Goal: Task Accomplishment & Management: Manage account settings

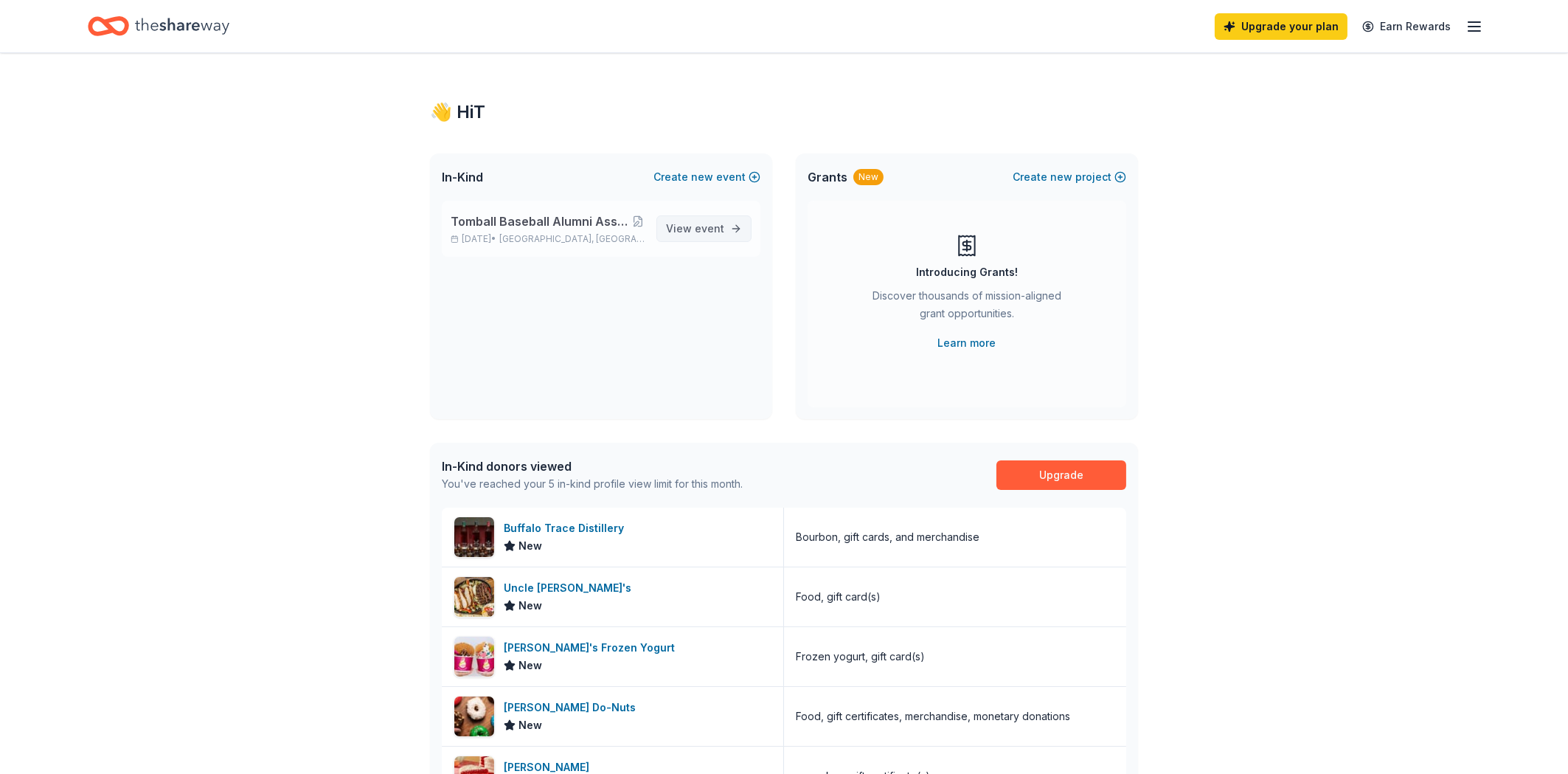
click at [687, 232] on span "View event" at bounding box center [695, 228] width 59 height 17
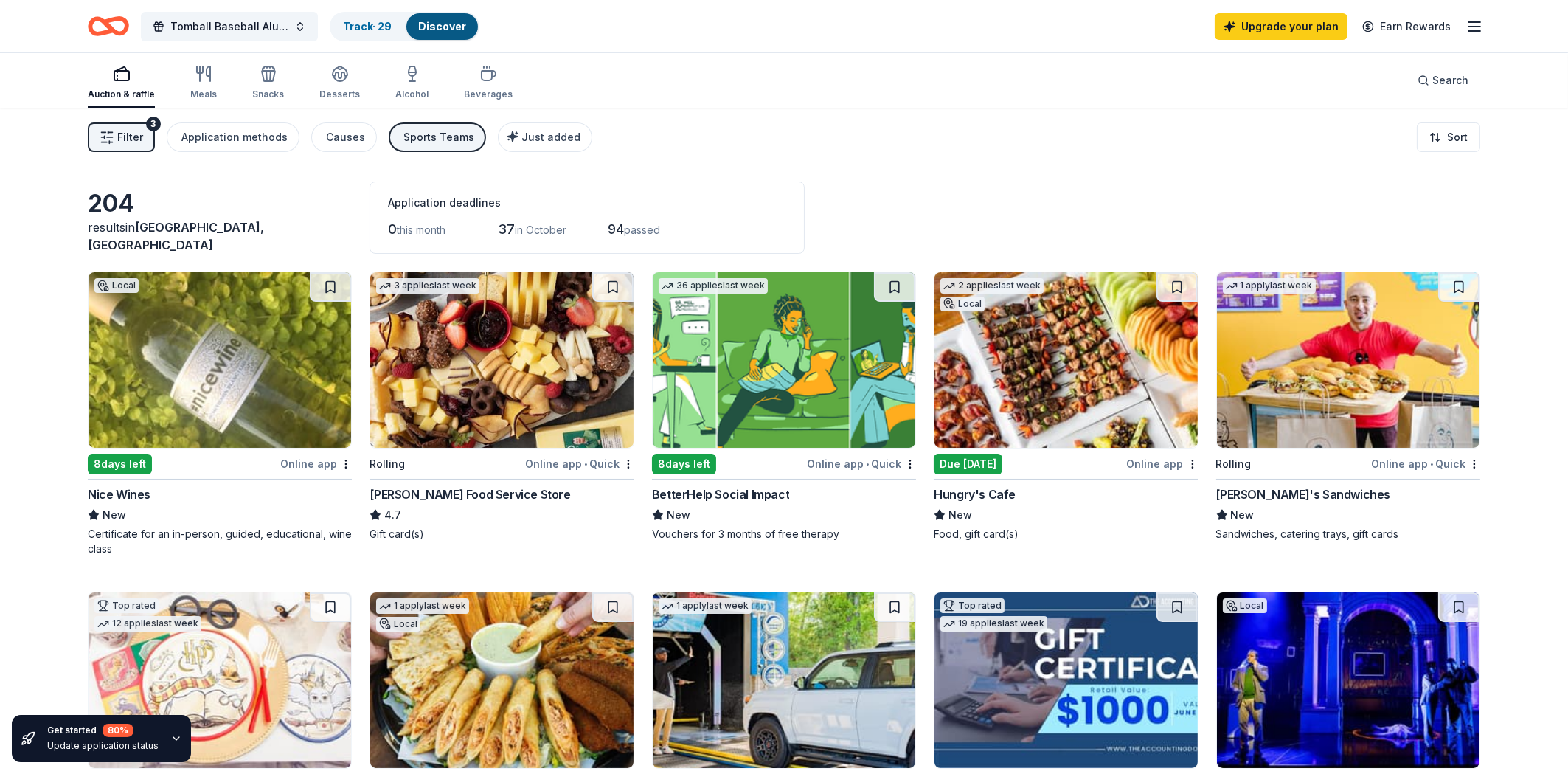
click at [107, 139] on icon "button" at bounding box center [107, 136] width 15 height 15
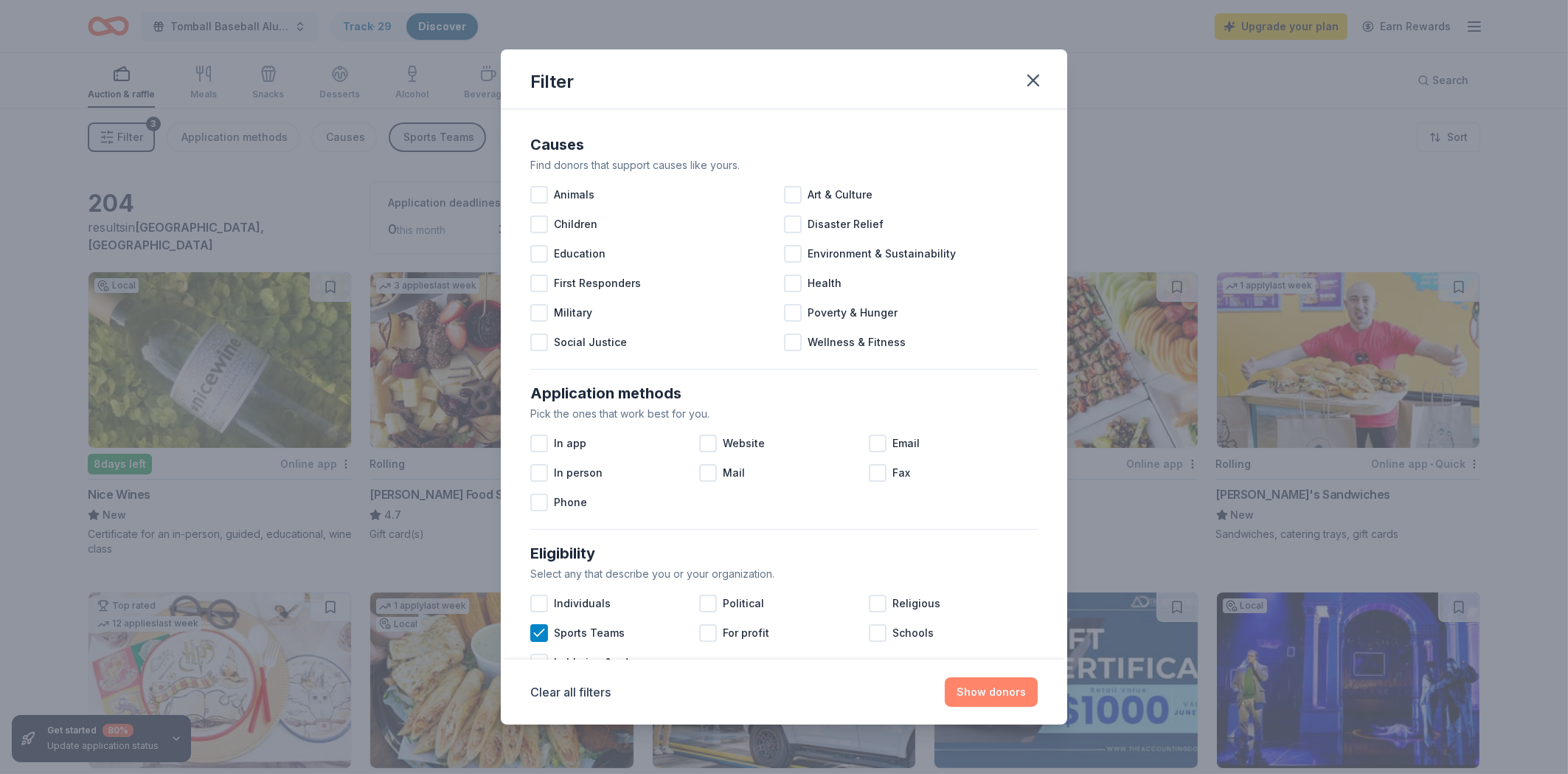
click at [983, 700] on button "Show donors" at bounding box center [992, 692] width 93 height 30
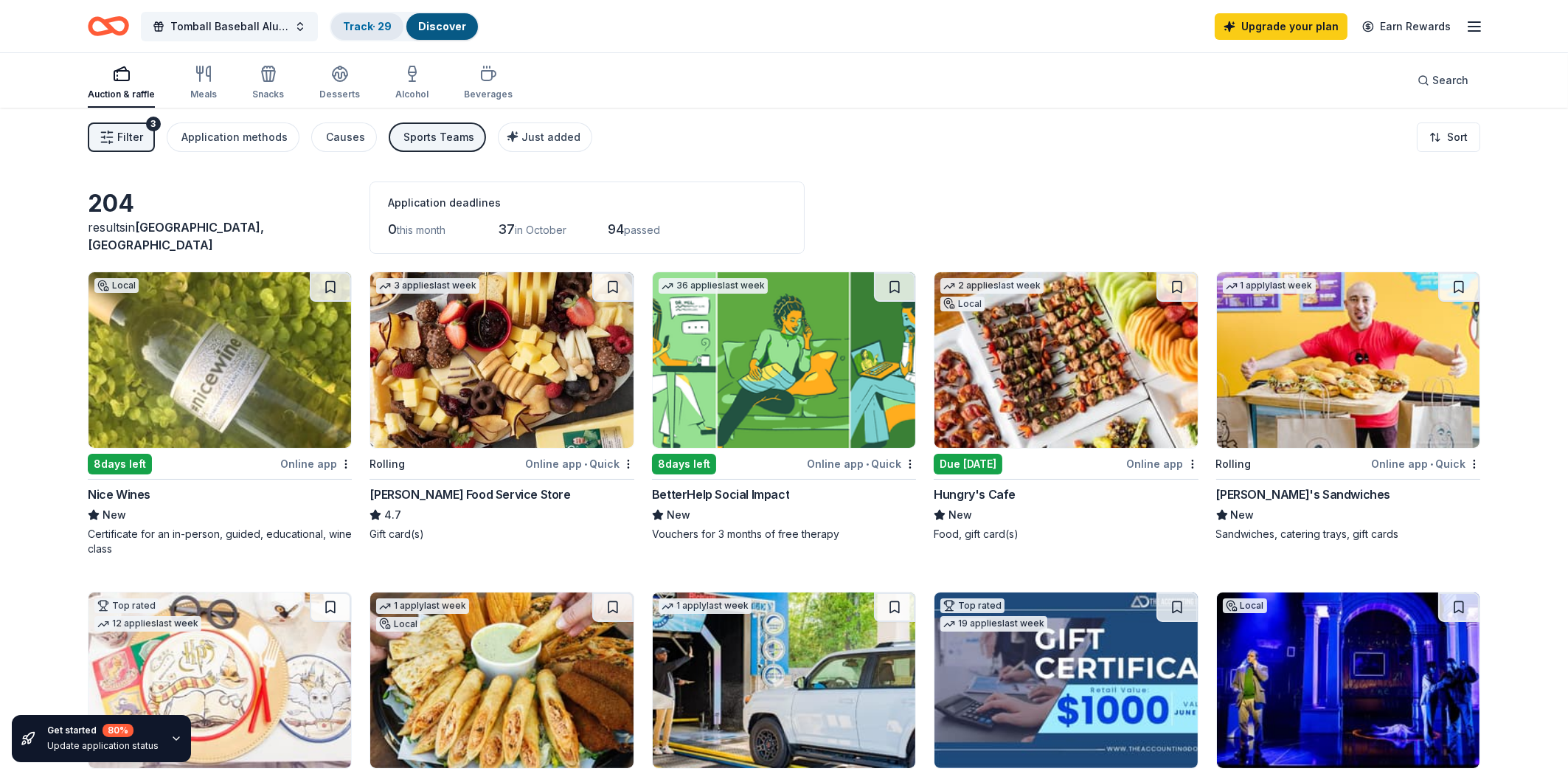
click at [391, 29] on link "Track · 29" at bounding box center [367, 26] width 49 height 12
click at [372, 25] on link "Track · 29" at bounding box center [367, 26] width 49 height 12
click at [440, 24] on link "Discover" at bounding box center [442, 26] width 48 height 12
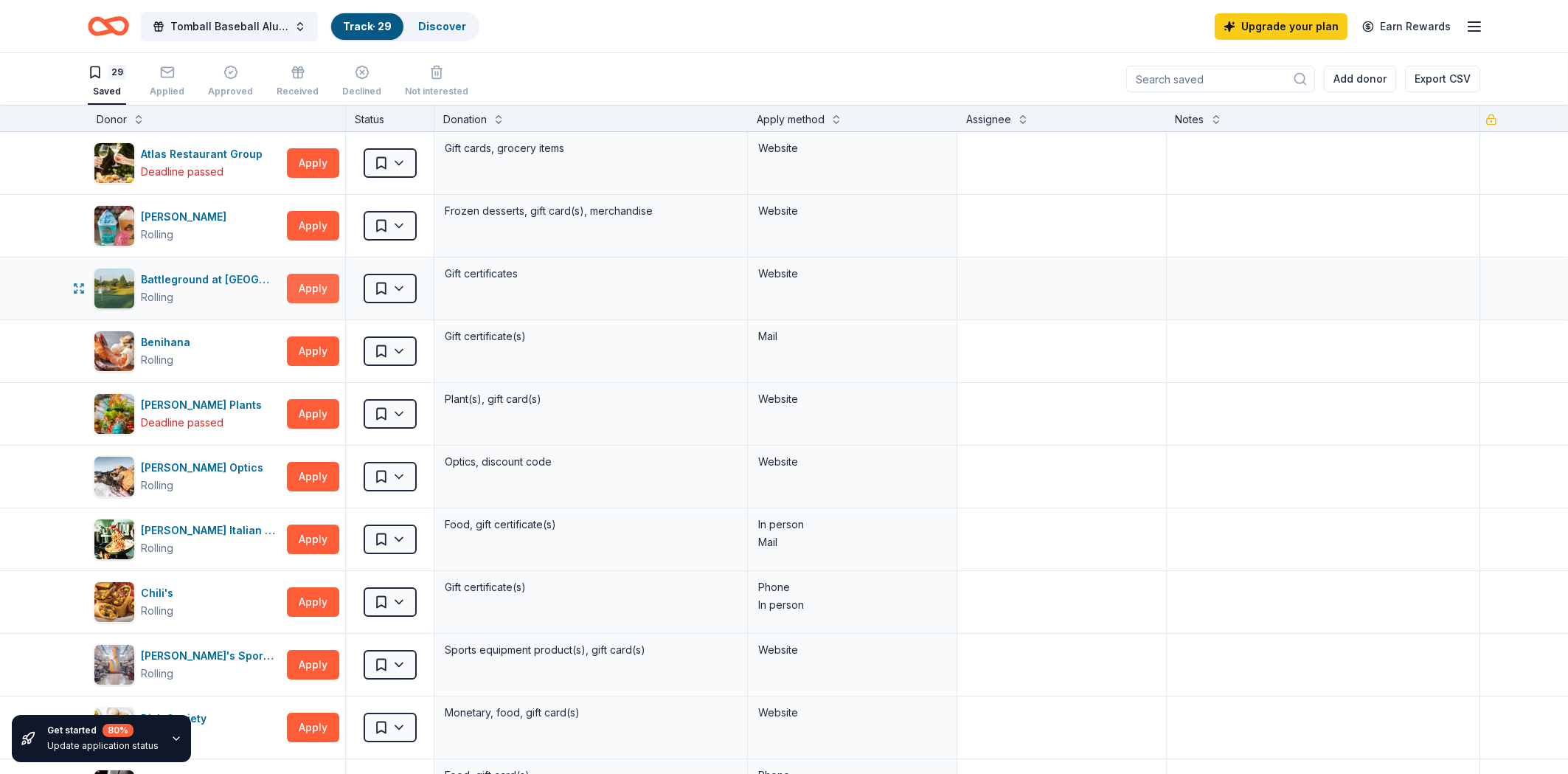
click at [316, 289] on button "Apply" at bounding box center [313, 289] width 52 height 30
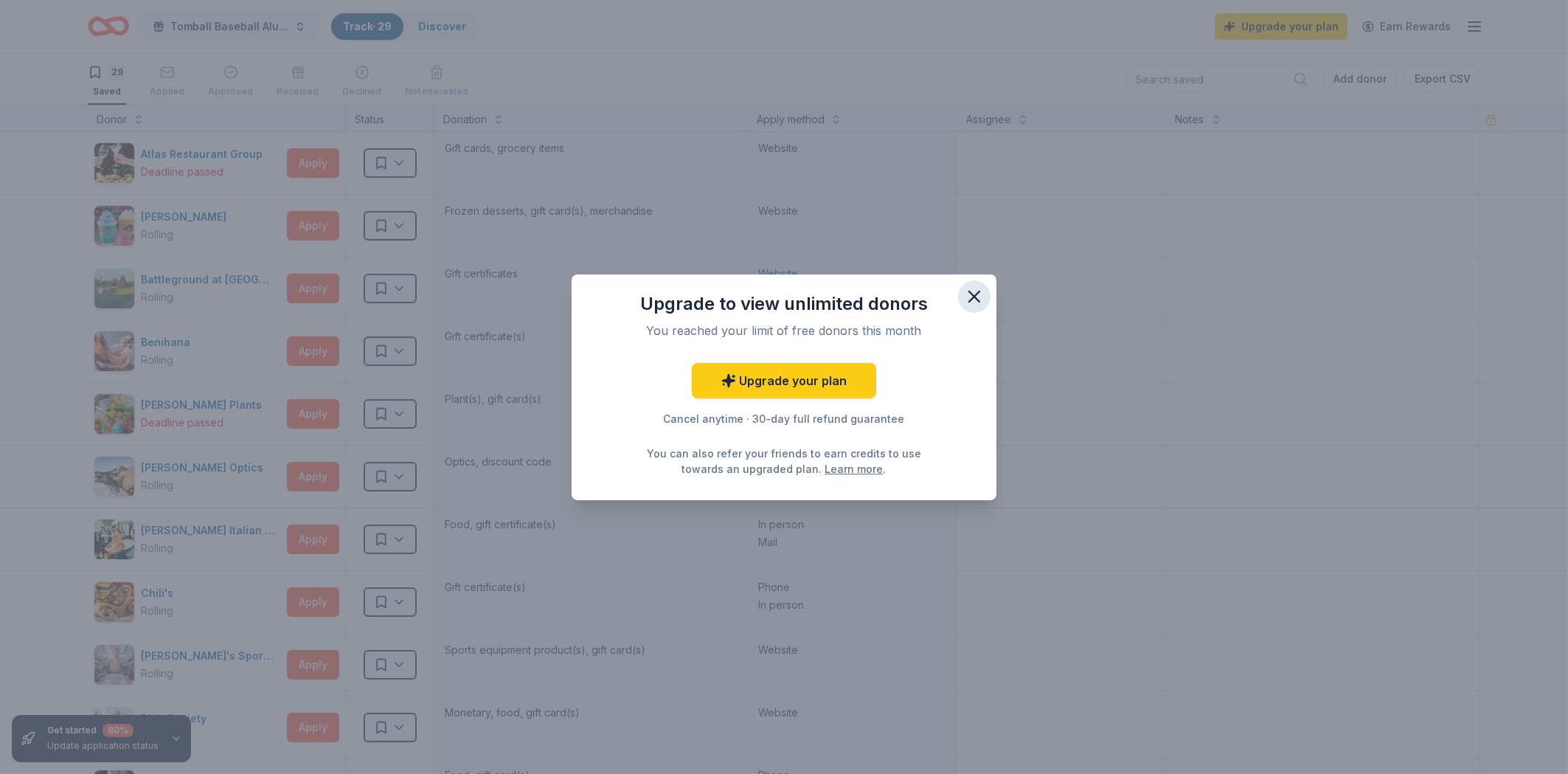
click at [973, 298] on icon "button" at bounding box center [974, 296] width 21 height 21
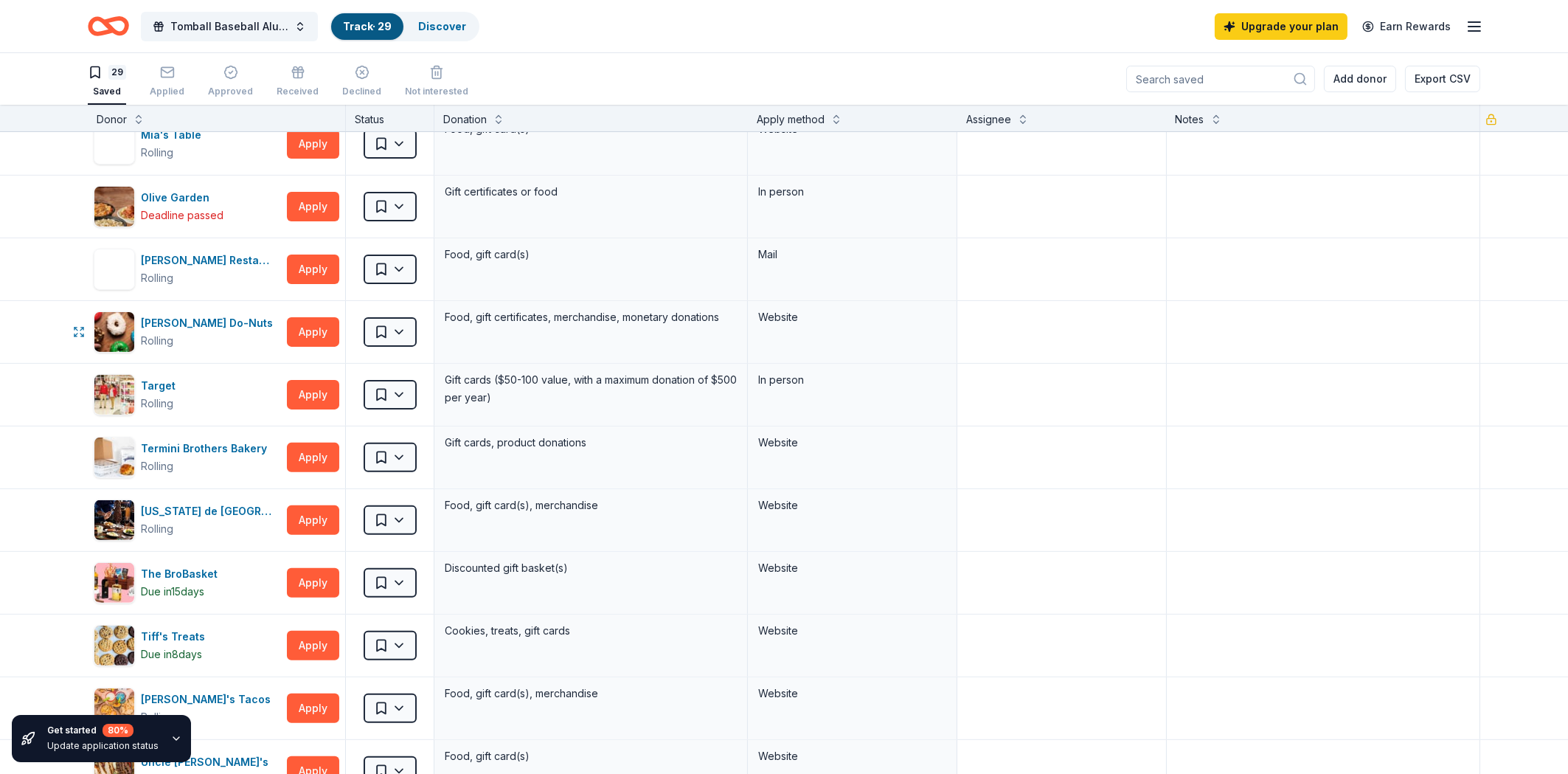
scroll to position [1176, 0]
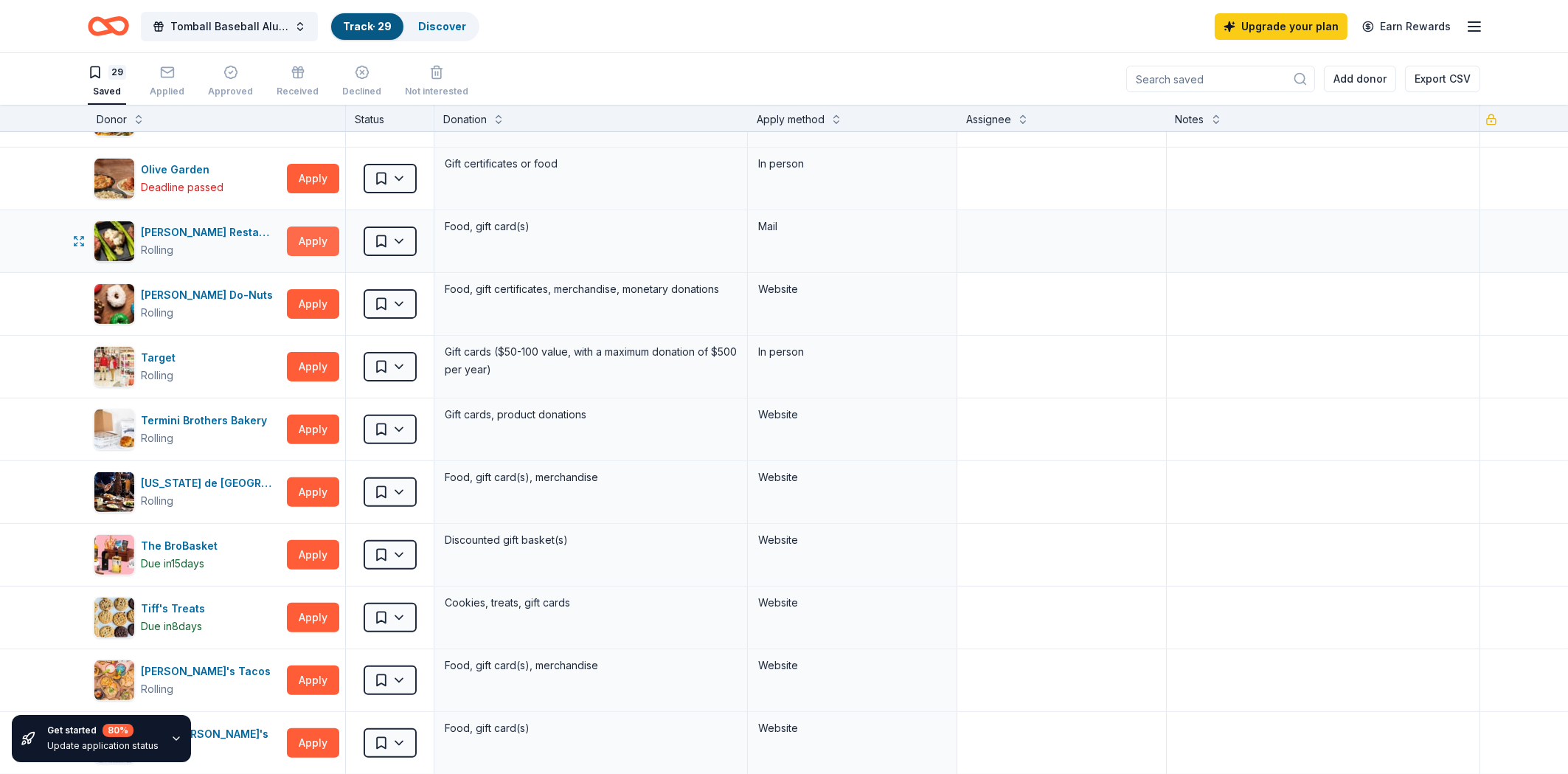
click at [322, 243] on button "Apply" at bounding box center [313, 241] width 52 height 30
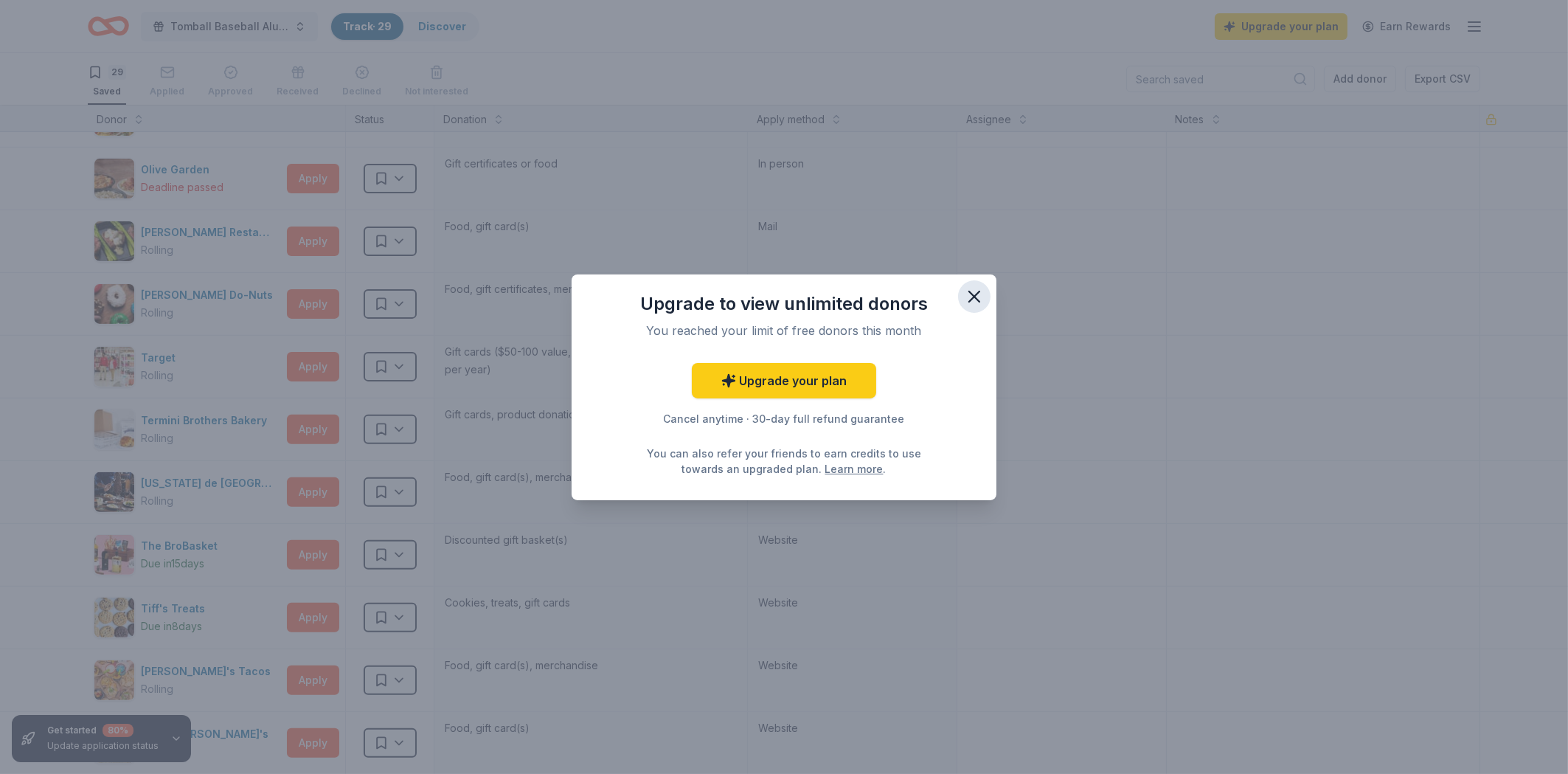
click at [981, 296] on icon "button" at bounding box center [974, 296] width 21 height 21
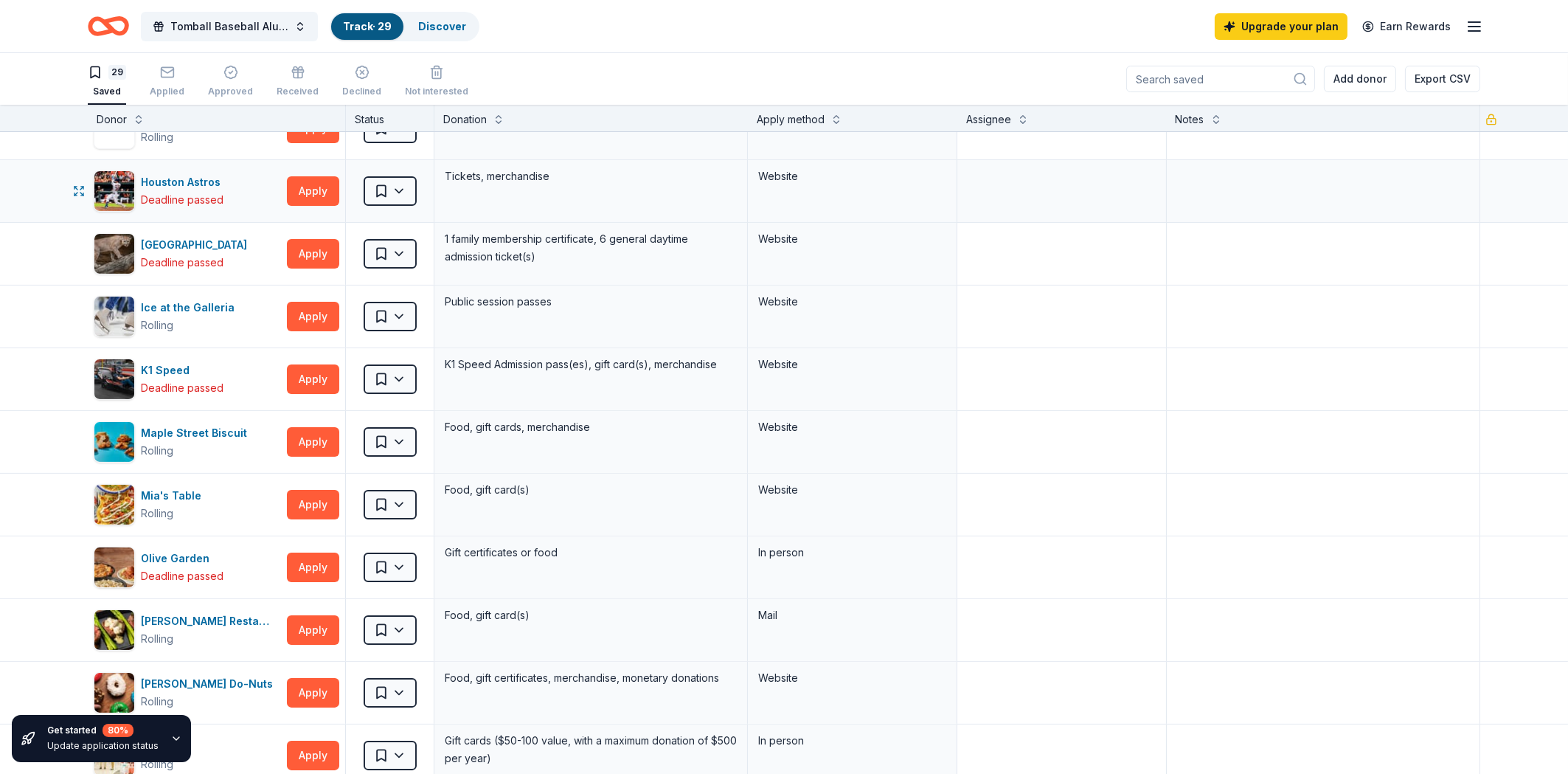
scroll to position [700, 0]
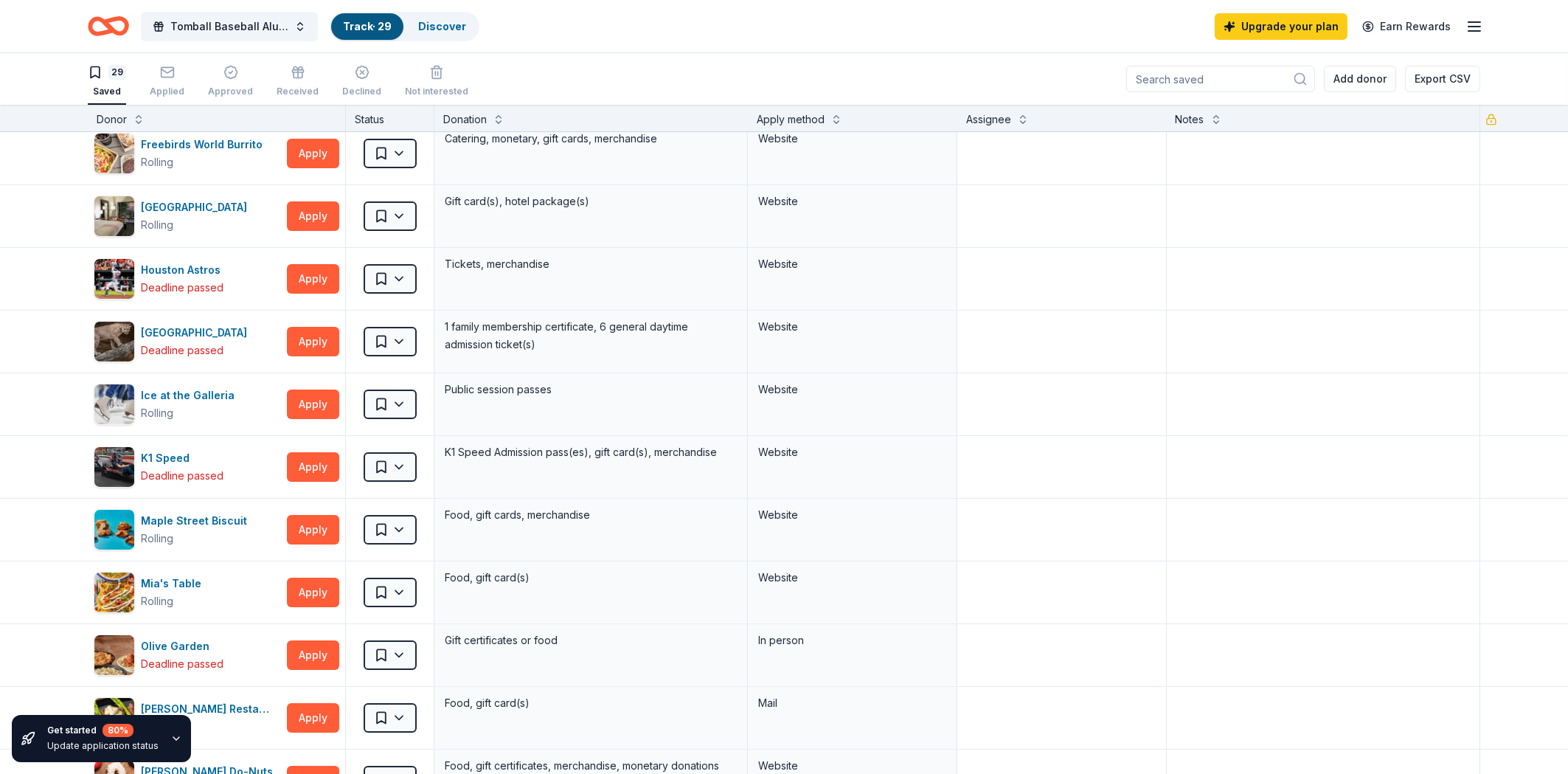
click at [382, 18] on div "Track · 29" at bounding box center [367, 26] width 73 height 26
click at [359, 22] on link "Track · 29" at bounding box center [367, 26] width 49 height 12
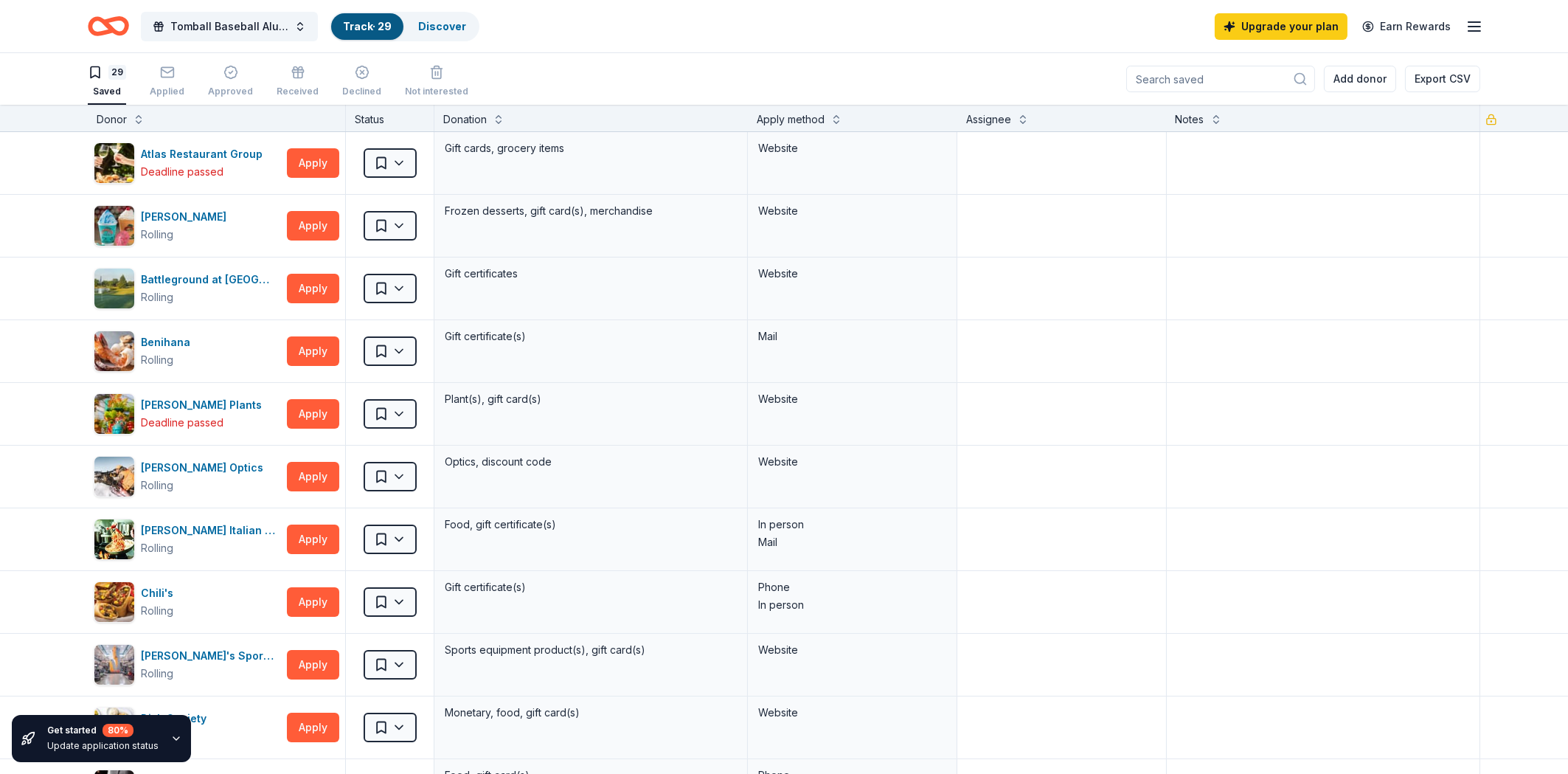
click at [113, 89] on div "Saved" at bounding box center [107, 91] width 38 height 11
click at [220, 25] on span "Tomball Baseball Alumni Association 26th Annual Golf Tournament" at bounding box center [229, 26] width 118 height 17
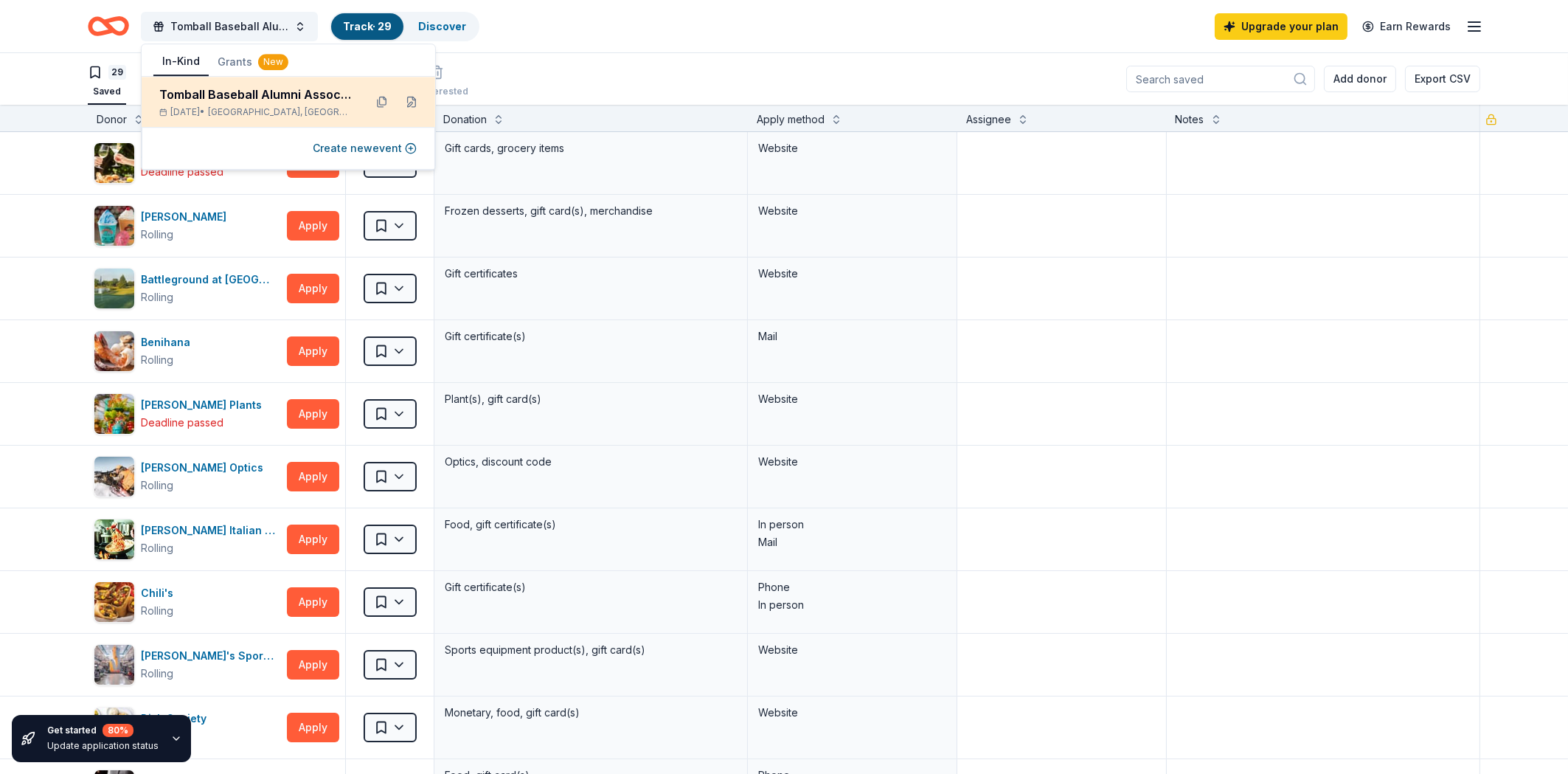
click at [233, 93] on div "Tomball Baseball Alumni Association 26th Annual Golf Tournament" at bounding box center [255, 94] width 193 height 17
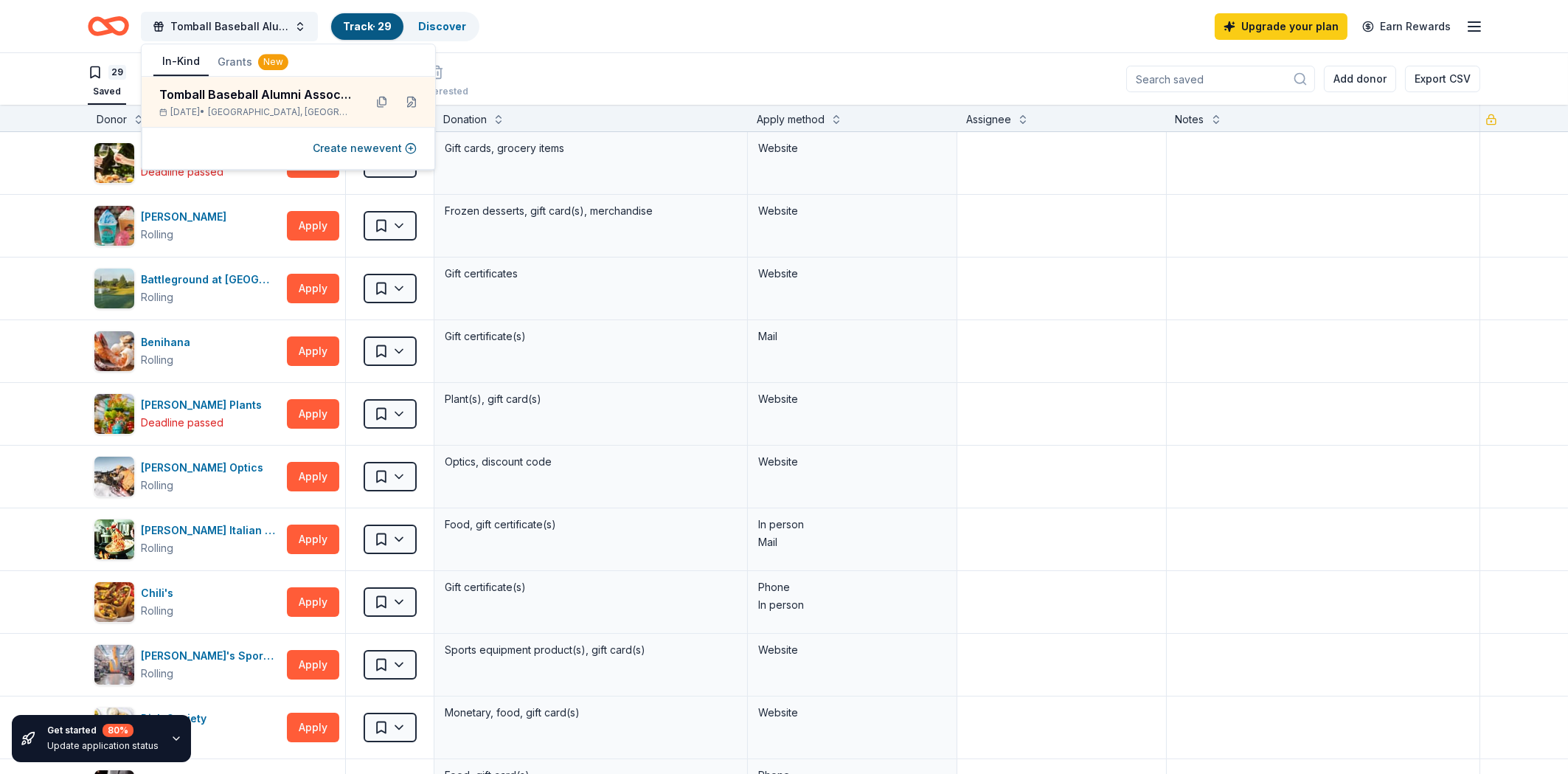
click at [751, 45] on div "Tomball Baseball Alumni Association 26th Annual Golf Tournament Track · 29 Disc…" at bounding box center [784, 26] width 1511 height 52
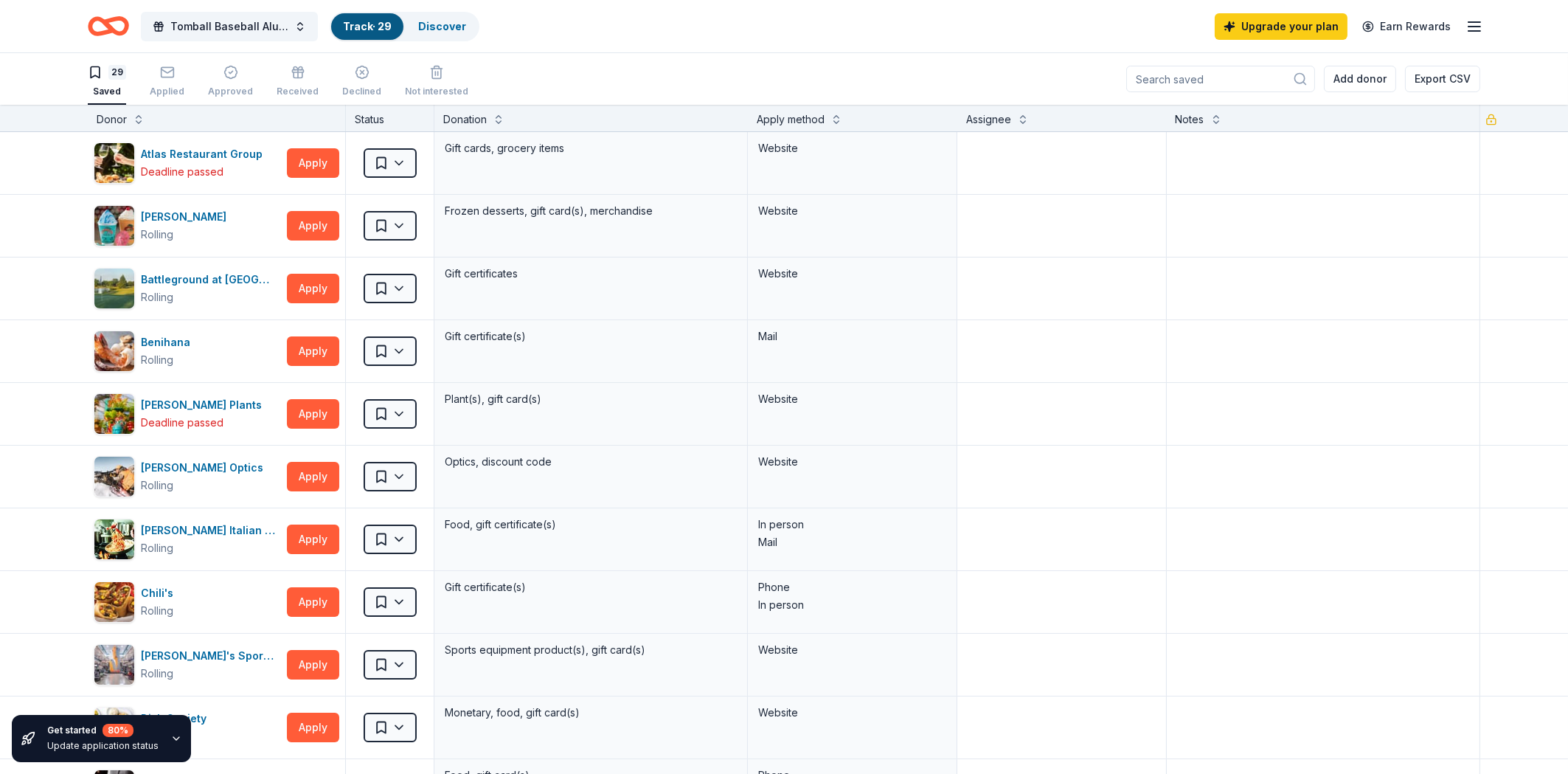
click at [1475, 26] on line "button" at bounding box center [1474, 26] width 11 height 0
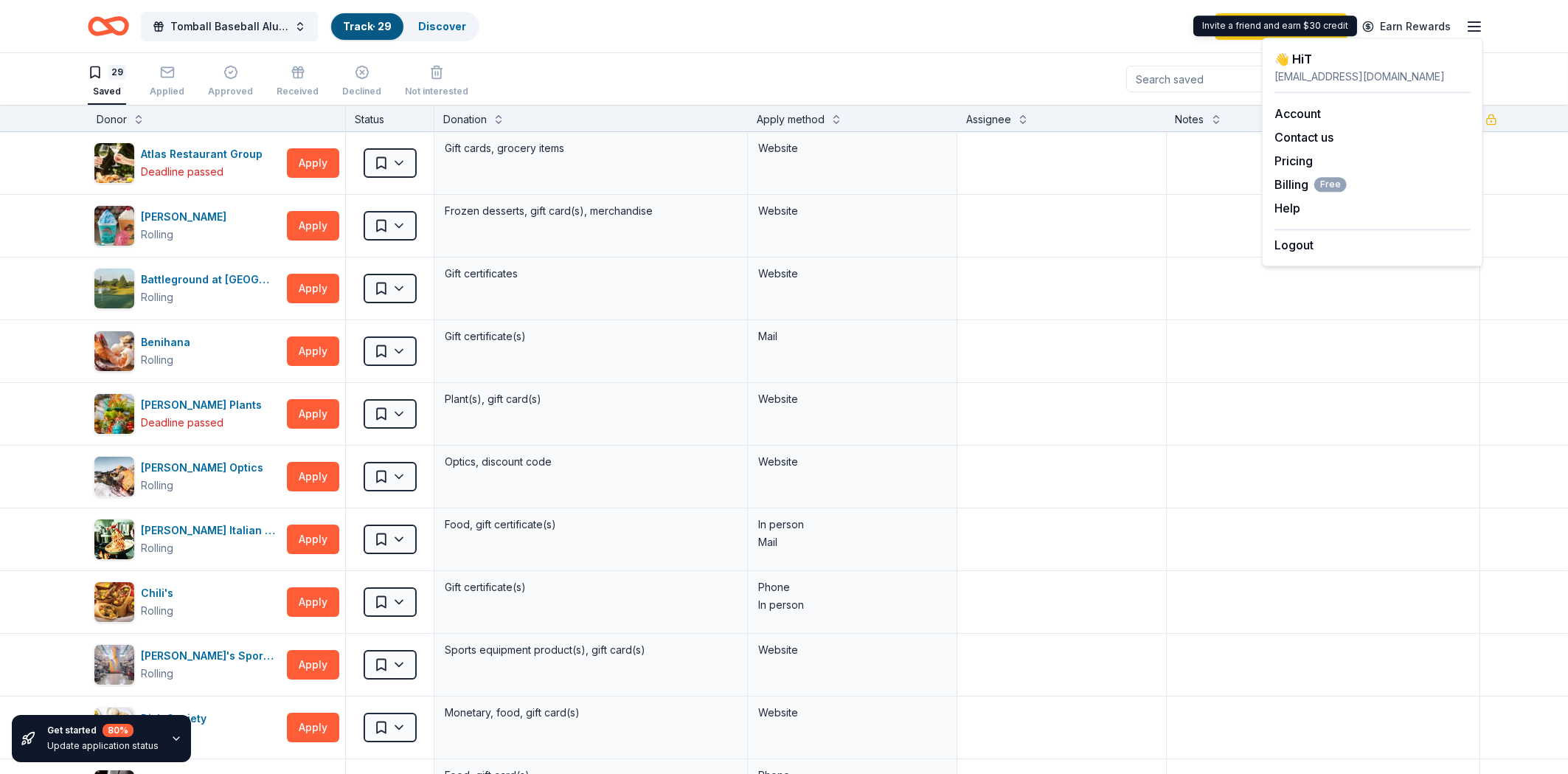
click at [955, 52] on header "Tomball Baseball Alumni Association 26th Annual Golf Tournament Track · 29 Disc…" at bounding box center [784, 26] width 1568 height 53
